Goal: Browse casually: Explore the website without a specific task or goal

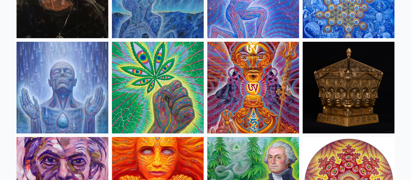
scroll to position [882, 0]
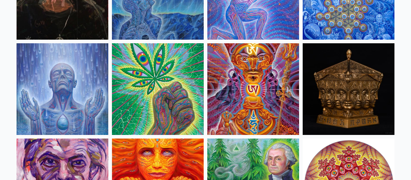
click at [349, 89] on img at bounding box center [349, 89] width 92 height 92
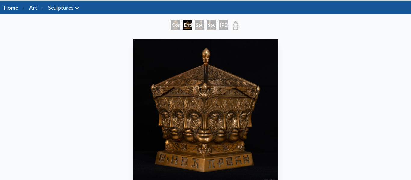
scroll to position [14, 0]
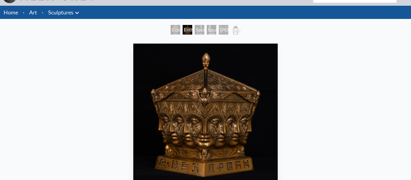
click at [228, 30] on div "[PERSON_NAME] & Eve Doors" at bounding box center [224, 30] width 10 height 10
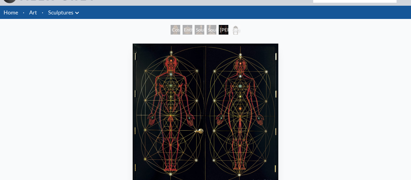
click at [197, 30] on div "Soulbird" at bounding box center [200, 30] width 10 height 10
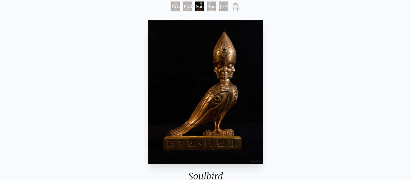
scroll to position [40, 0]
